Goal: Transaction & Acquisition: Book appointment/travel/reservation

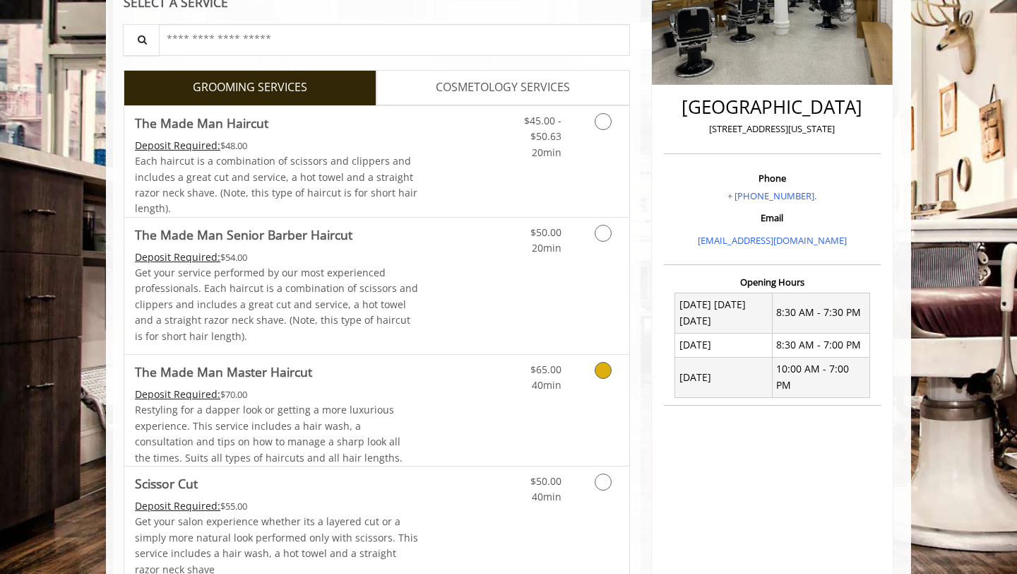
scroll to position [275, 0]
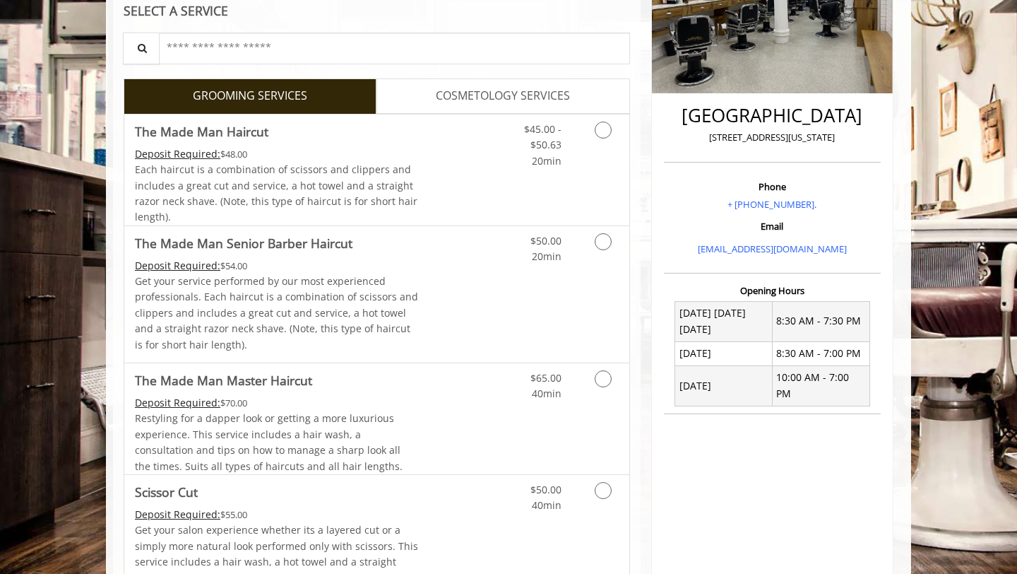
click at [511, 93] on span "COSMETOLOGY SERVICES" at bounding box center [503, 96] width 134 height 18
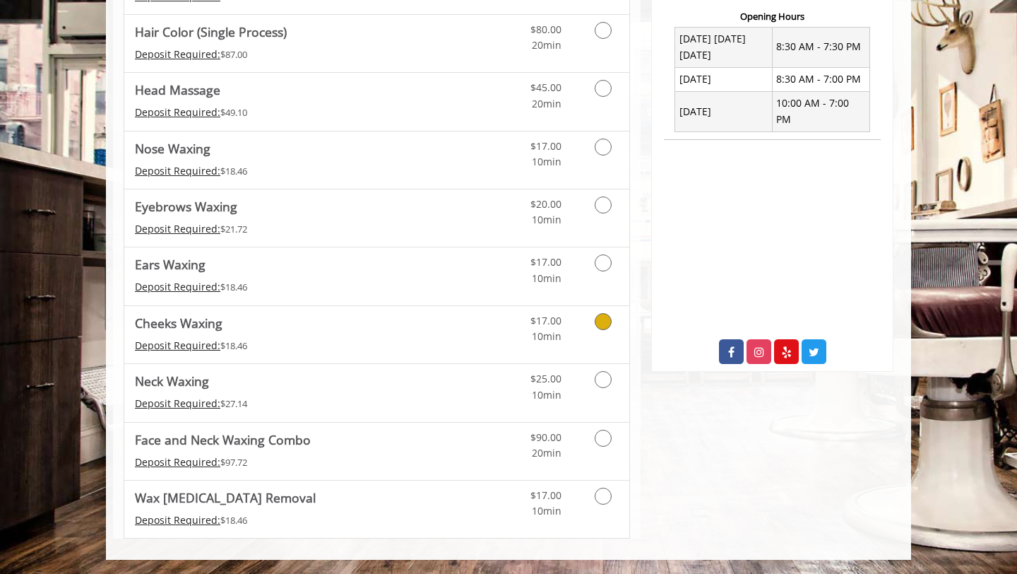
scroll to position [0, 0]
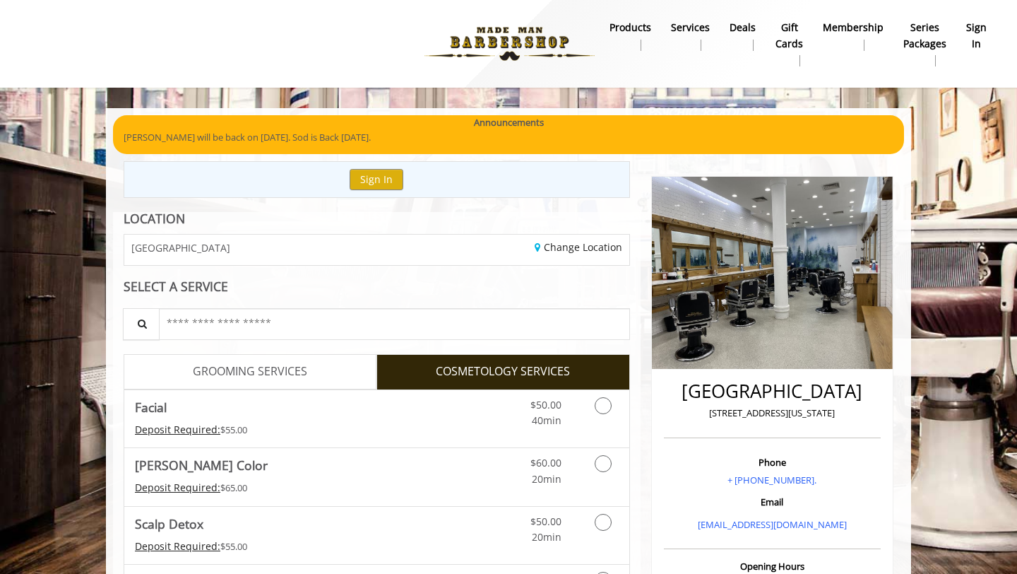
click at [301, 358] on link "GROOMING SERVICES" at bounding box center [250, 371] width 253 height 35
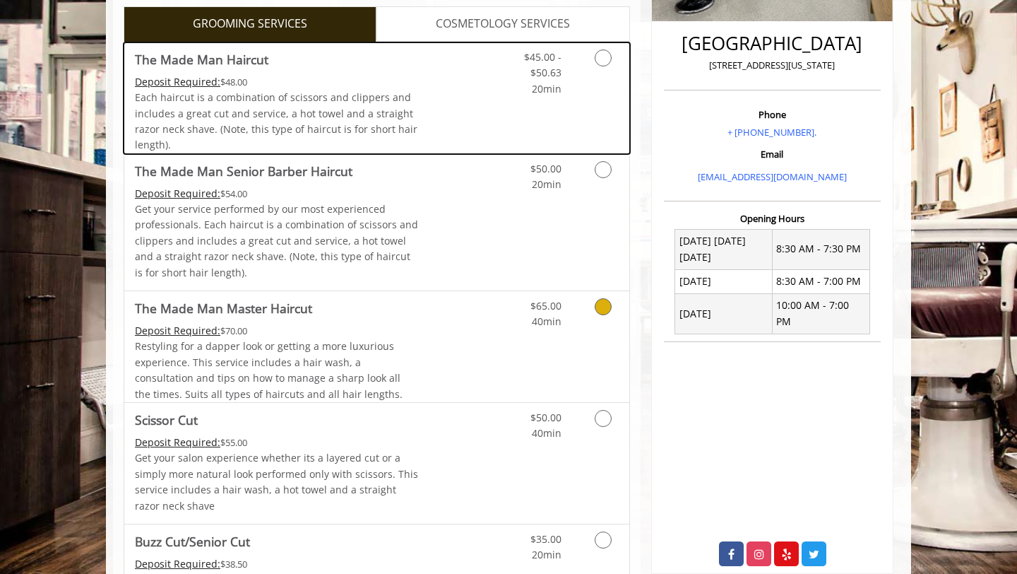
scroll to position [321, 0]
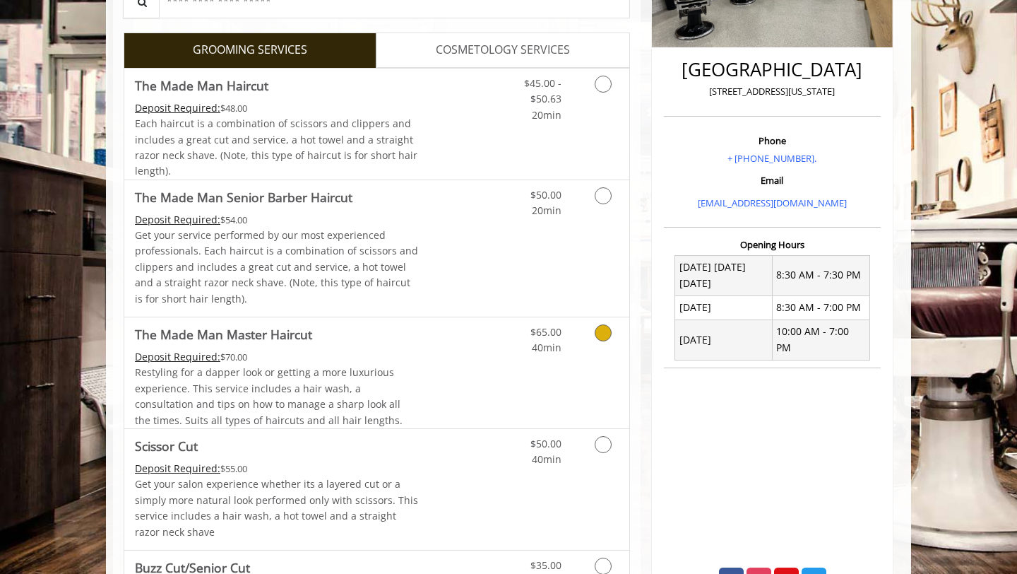
click at [422, 408] on link "Discounted Price" at bounding box center [461, 372] width 84 height 111
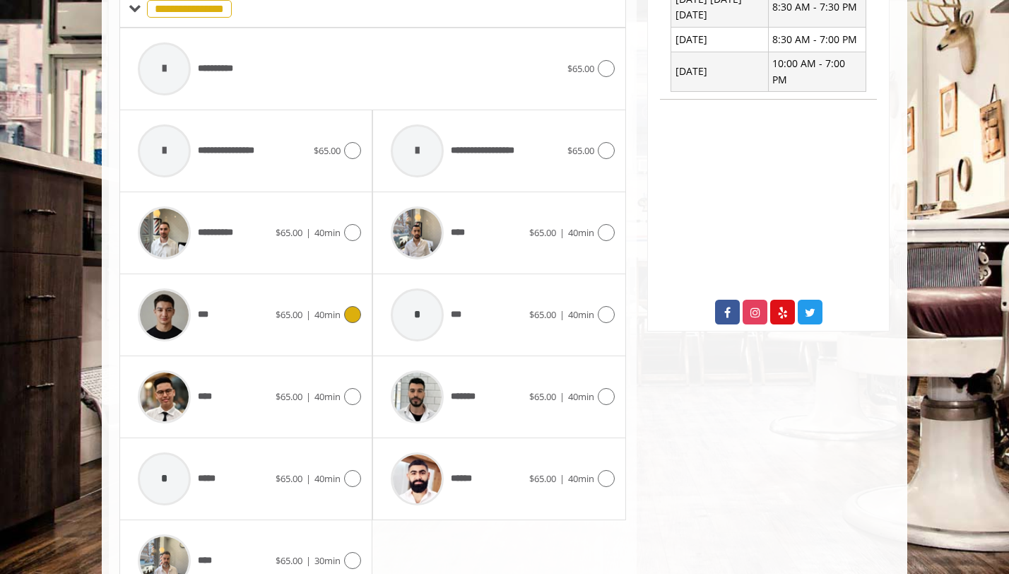
scroll to position [586, 0]
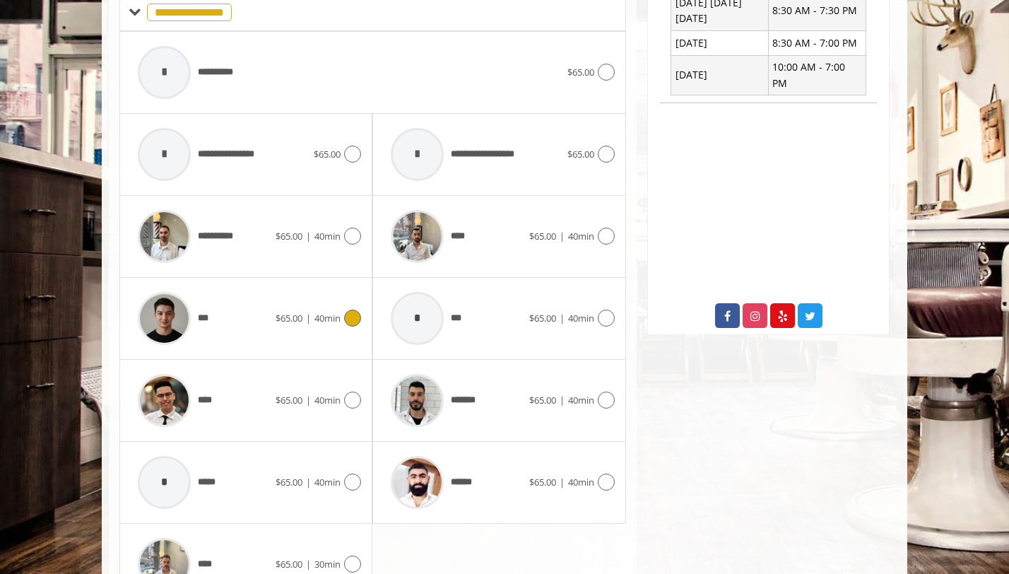
click at [304, 323] on span "$65.00 | 40min" at bounding box center [307, 318] width 65 height 15
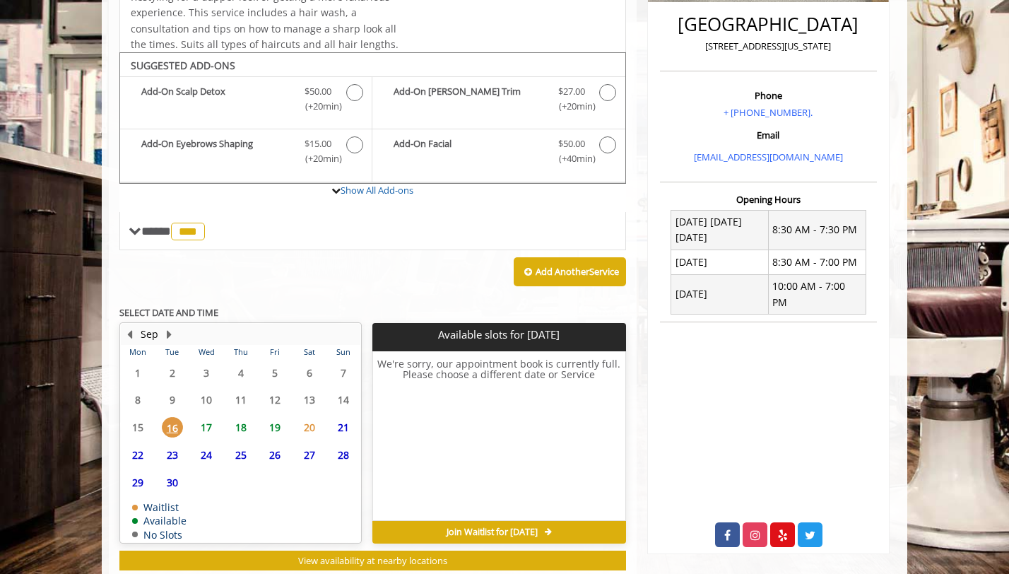
scroll to position [405, 0]
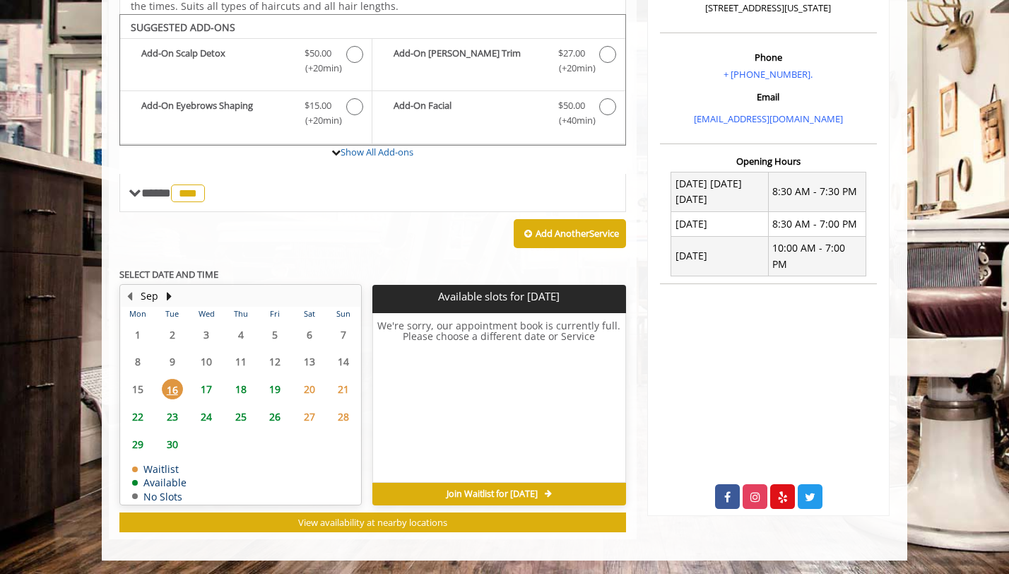
click at [211, 379] on span "17" at bounding box center [206, 389] width 21 height 20
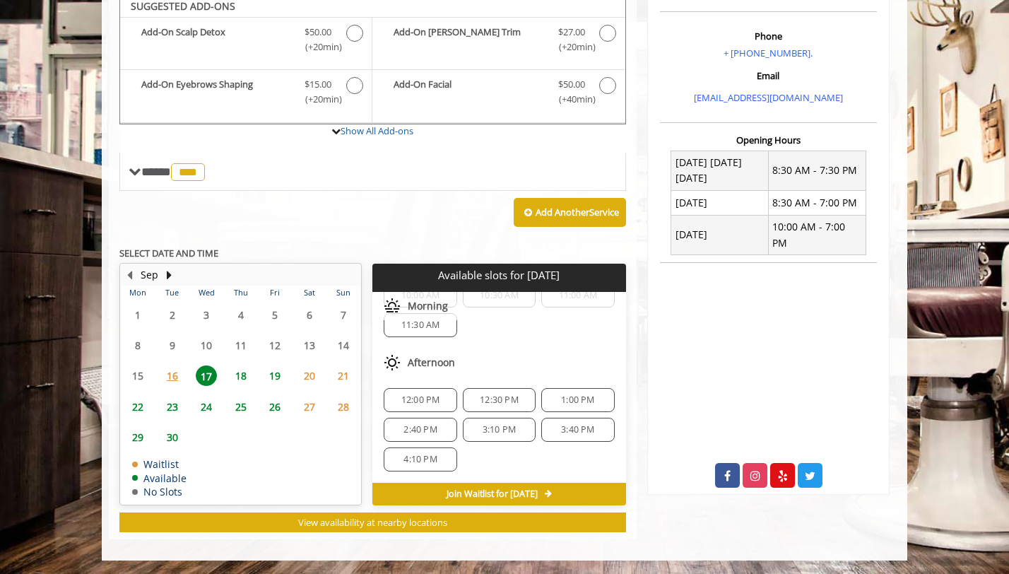
scroll to position [0, 0]
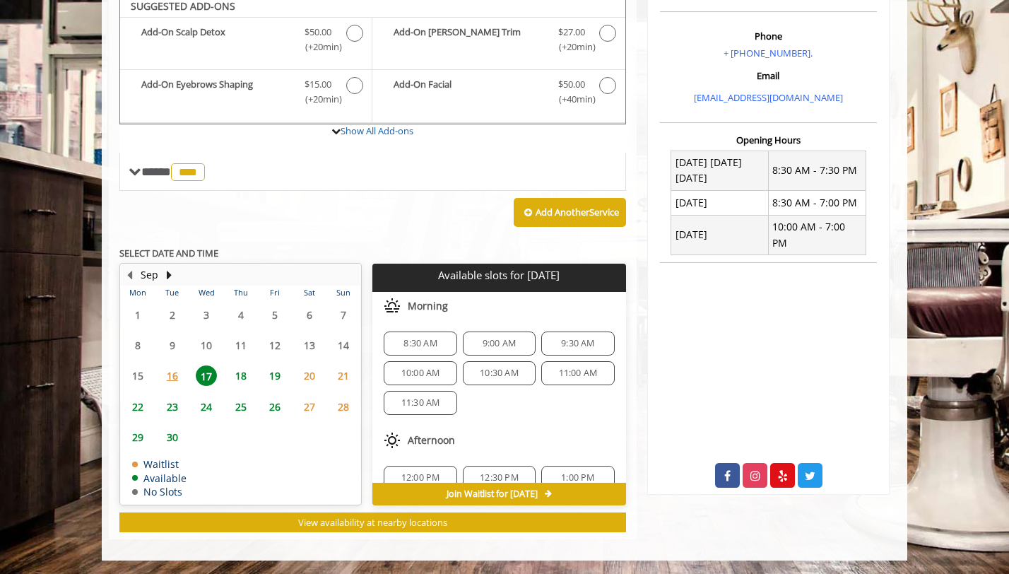
click at [241, 372] on span "18" at bounding box center [240, 375] width 21 height 20
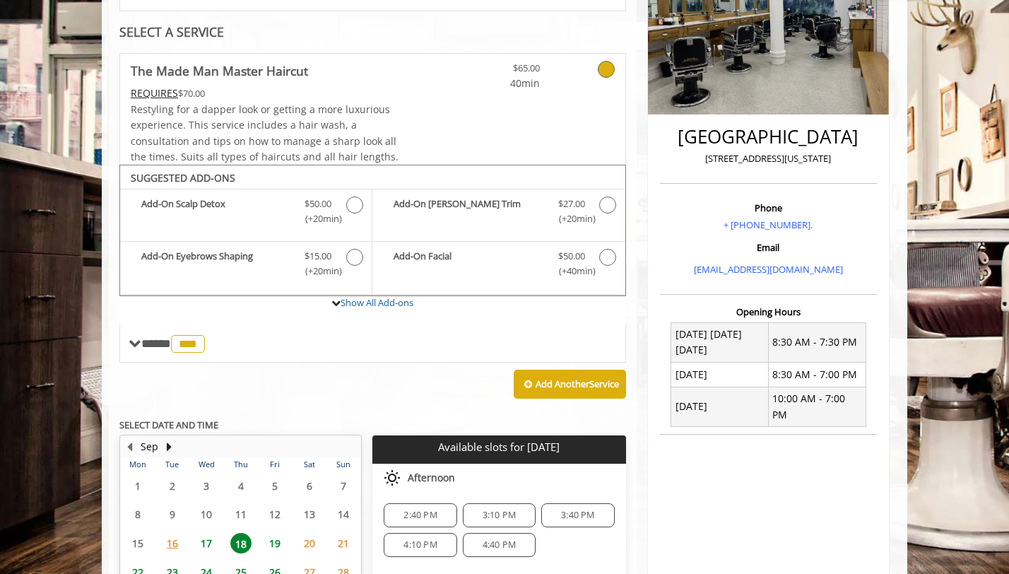
scroll to position [415, 0]
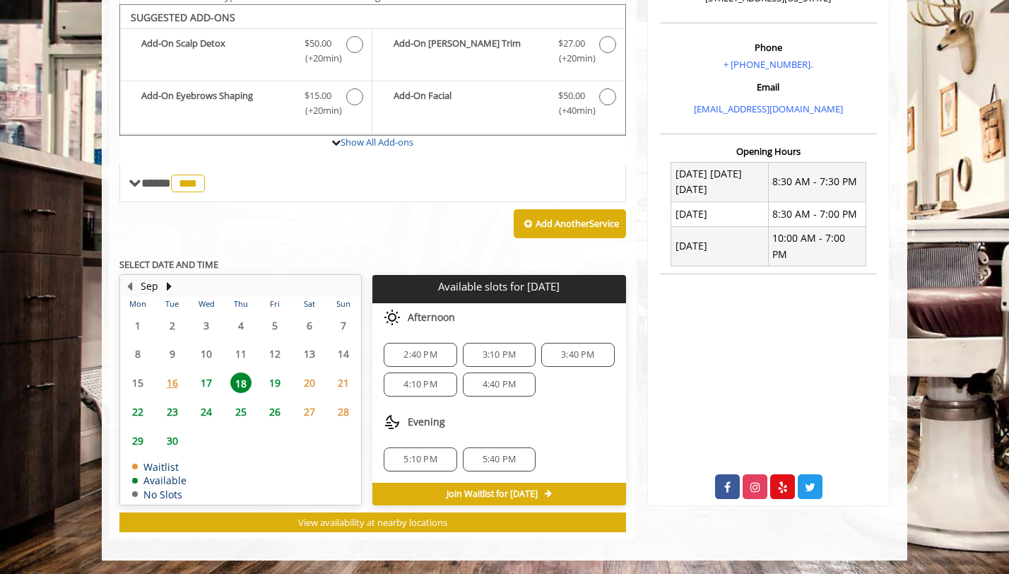
click at [281, 376] on span "19" at bounding box center [274, 382] width 21 height 20
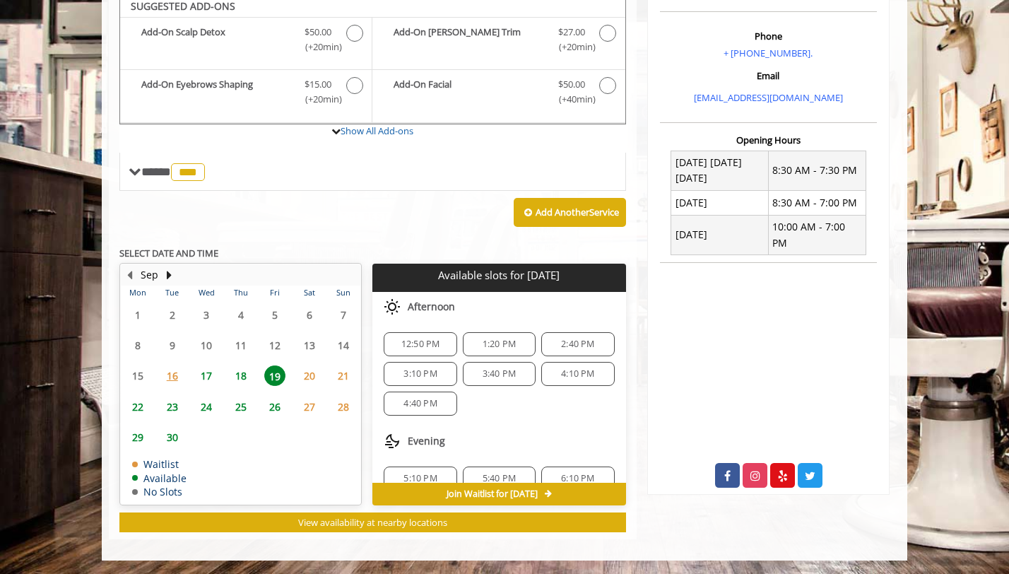
scroll to position [182, 0]
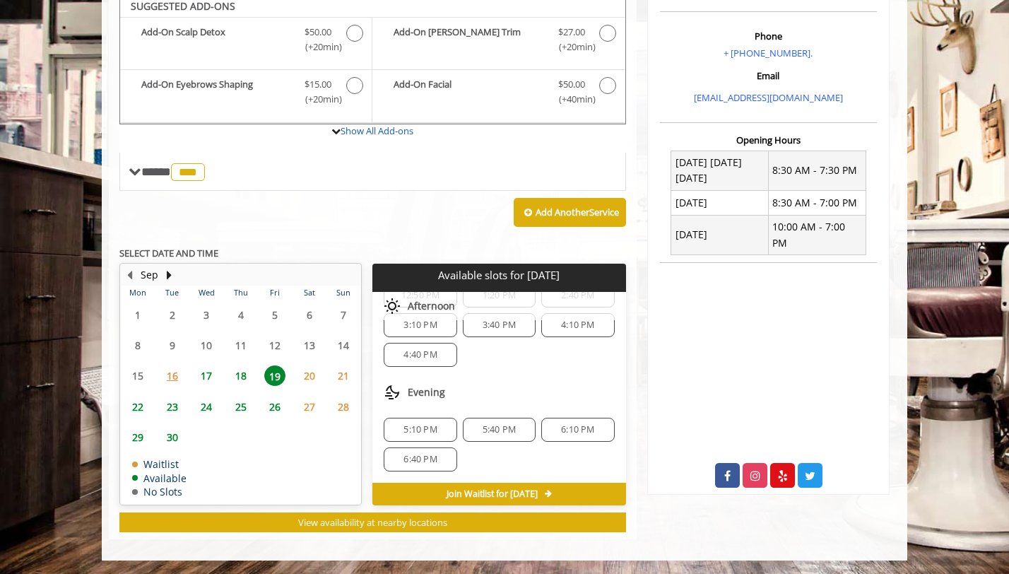
click at [232, 371] on span "18" at bounding box center [240, 375] width 21 height 20
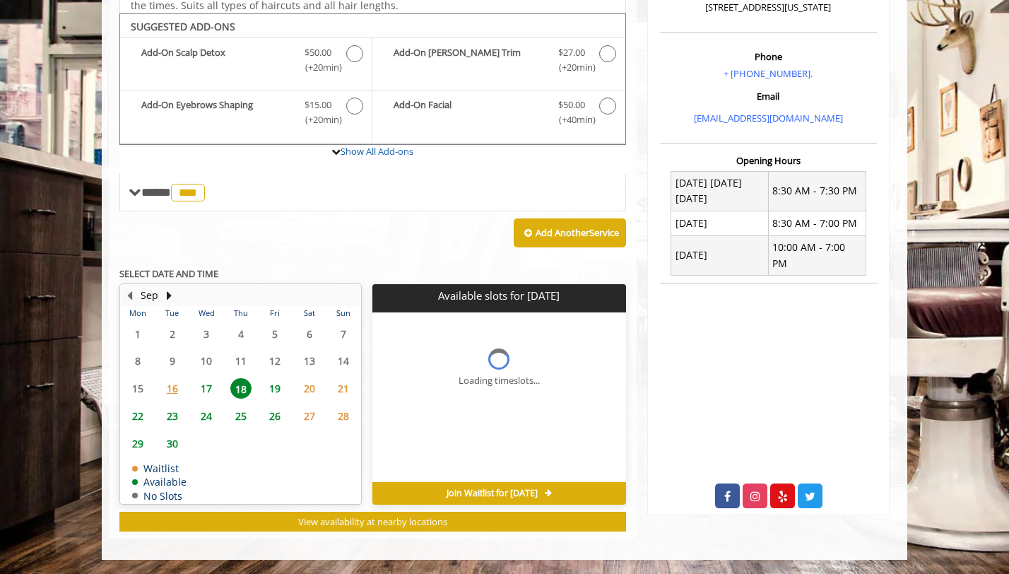
scroll to position [0, 0]
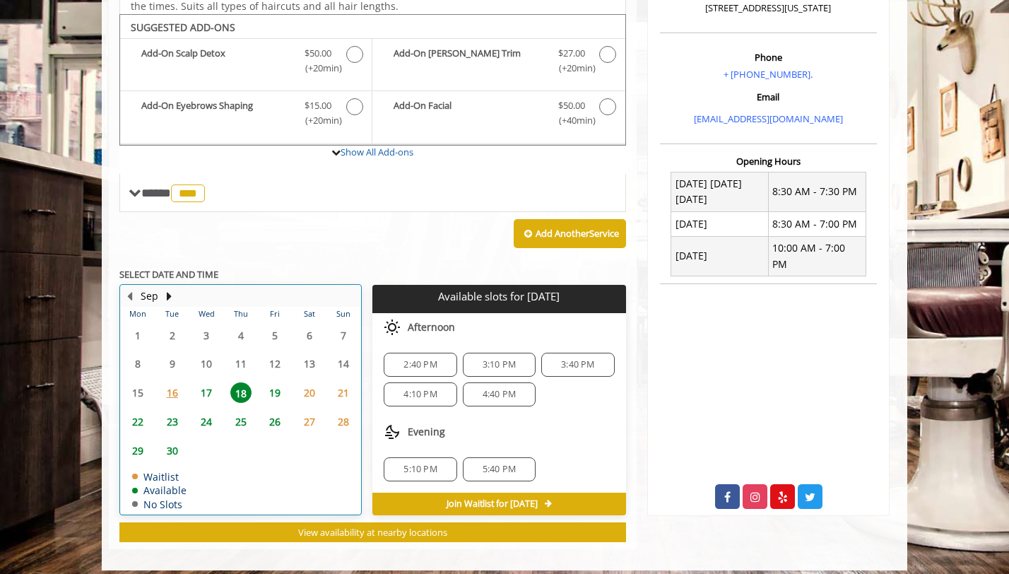
click at [216, 372] on table "Mon Tue Wed Thu Fri Sat Sun 1 2 3 4 5 6 7 8 9 10 11 12 13 14 15 16 17 18 19 20 …" at bounding box center [240, 410] width 239 height 207
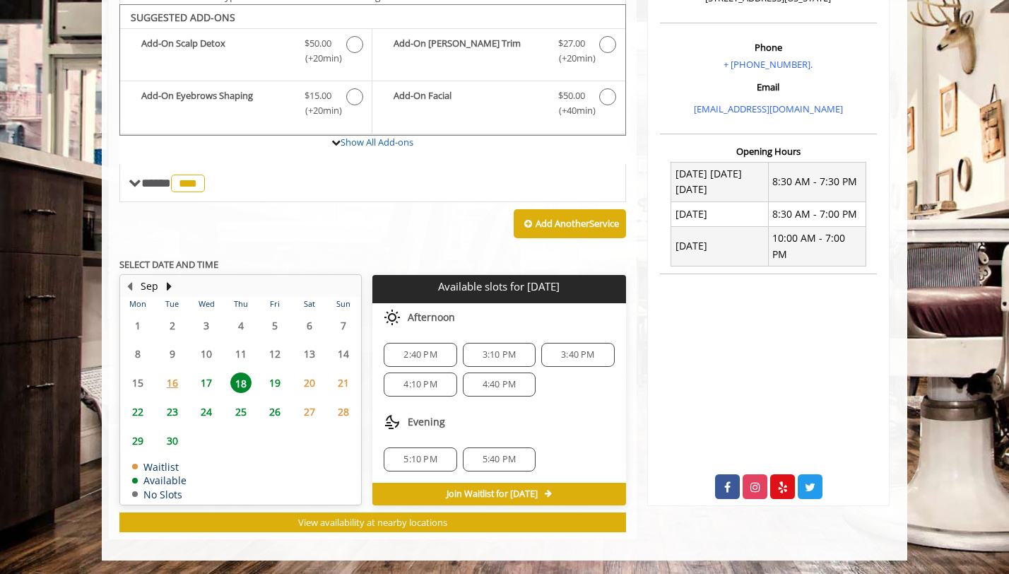
click at [214, 379] on span "17" at bounding box center [206, 382] width 21 height 20
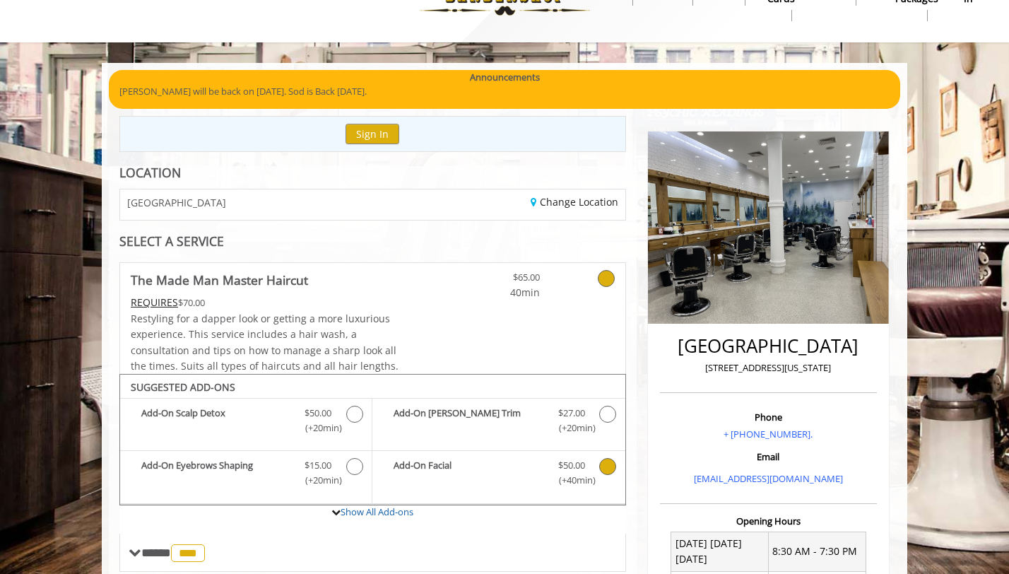
scroll to position [213, 0]
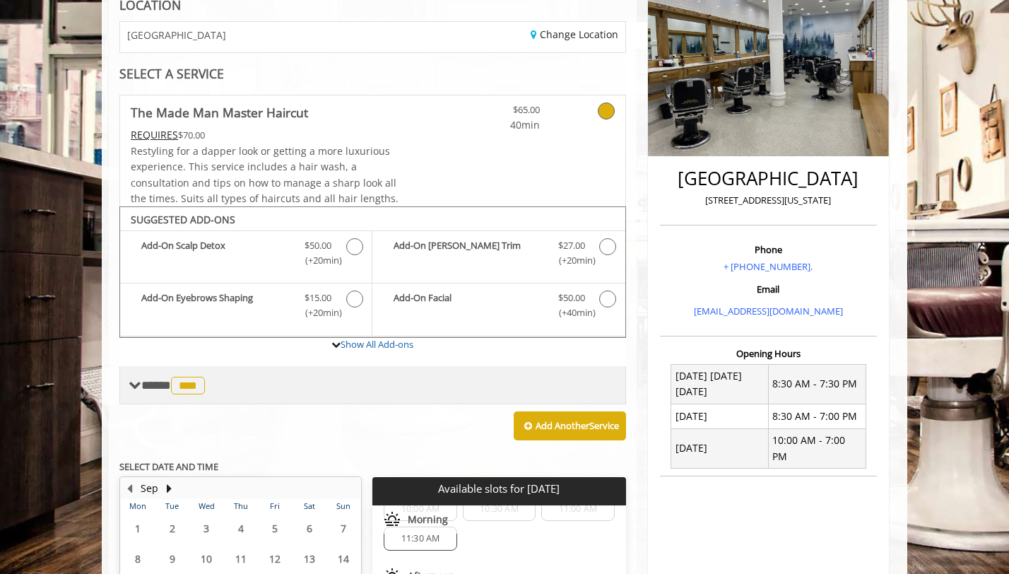
click at [136, 385] on span at bounding box center [135, 385] width 13 height 13
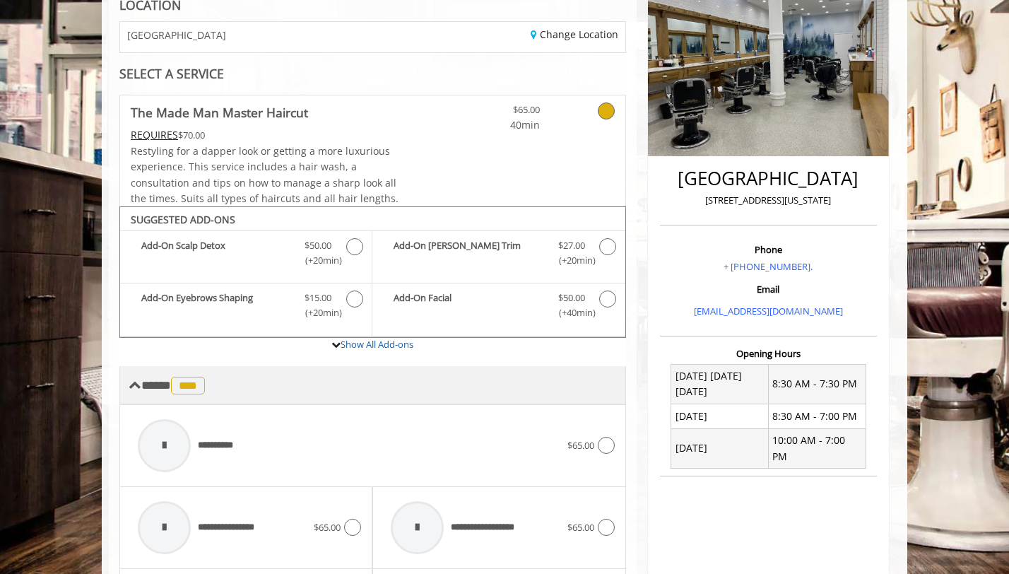
click at [143, 387] on span "**** *** ********" at bounding box center [174, 385] width 67 height 13
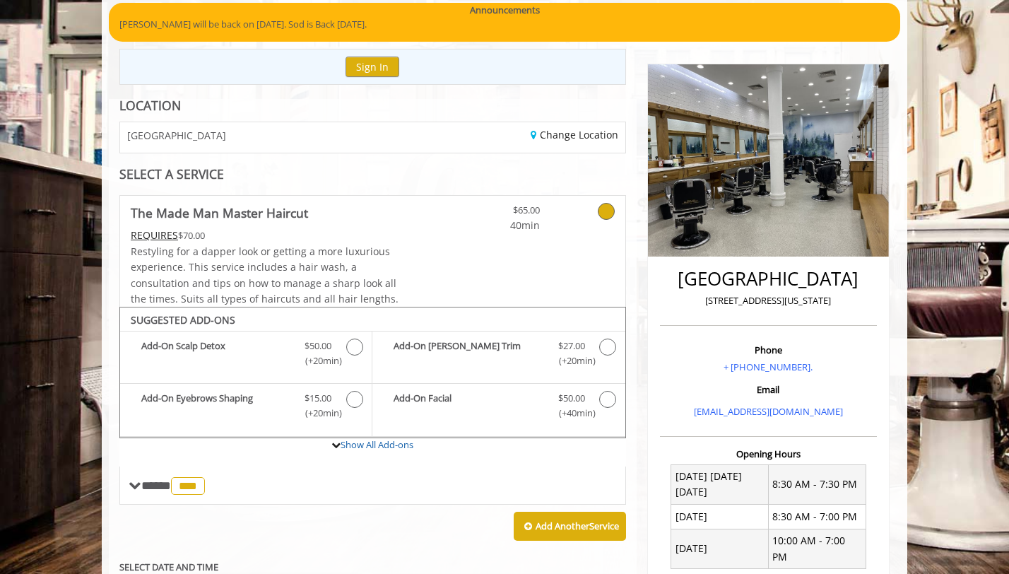
scroll to position [0, 0]
